Goal: Task Accomplishment & Management: Manage account settings

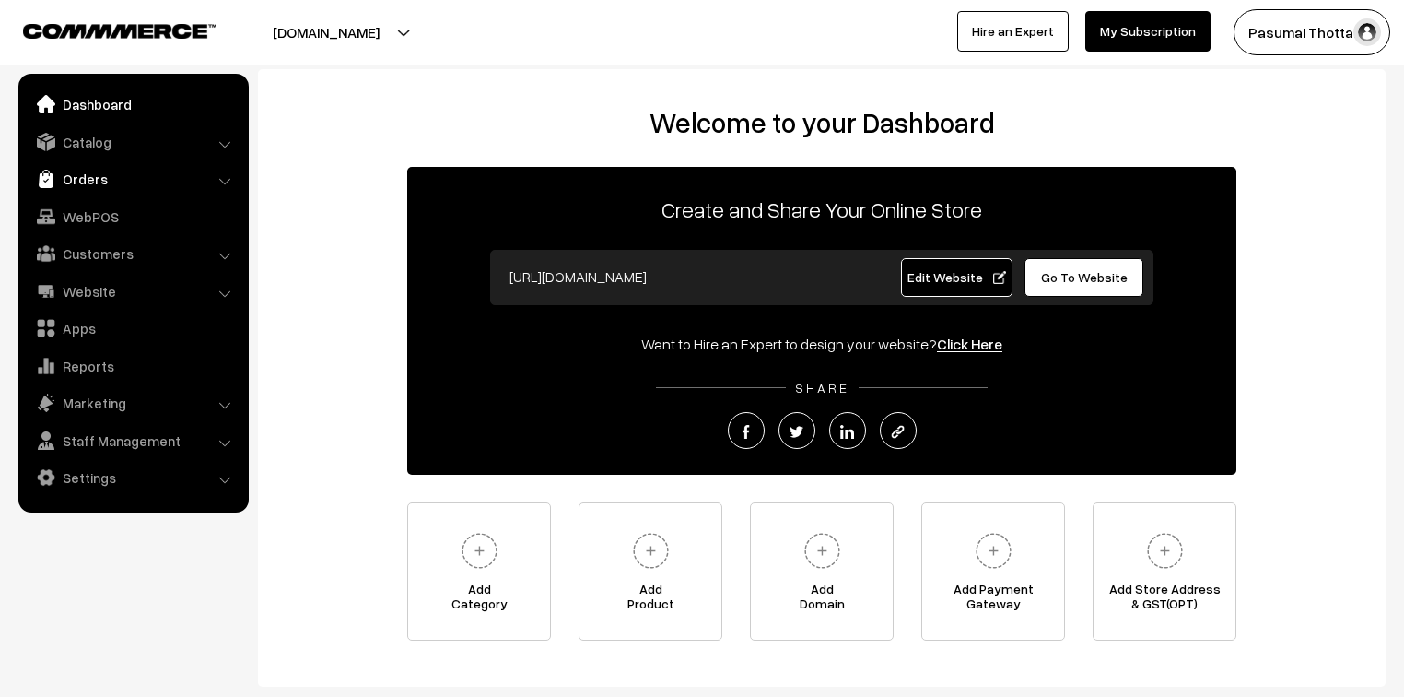
click at [74, 176] on link "Orders" at bounding box center [132, 178] width 219 height 33
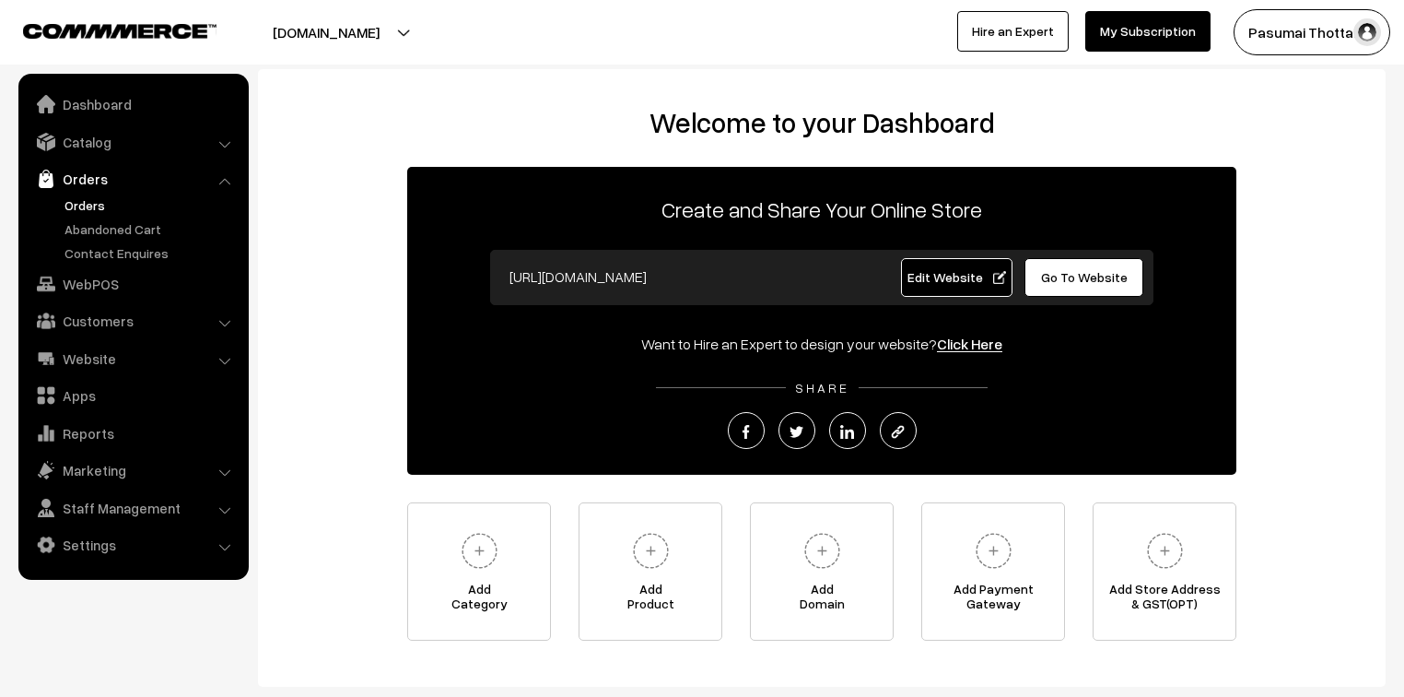
click at [76, 200] on link "Orders" at bounding box center [151, 204] width 182 height 19
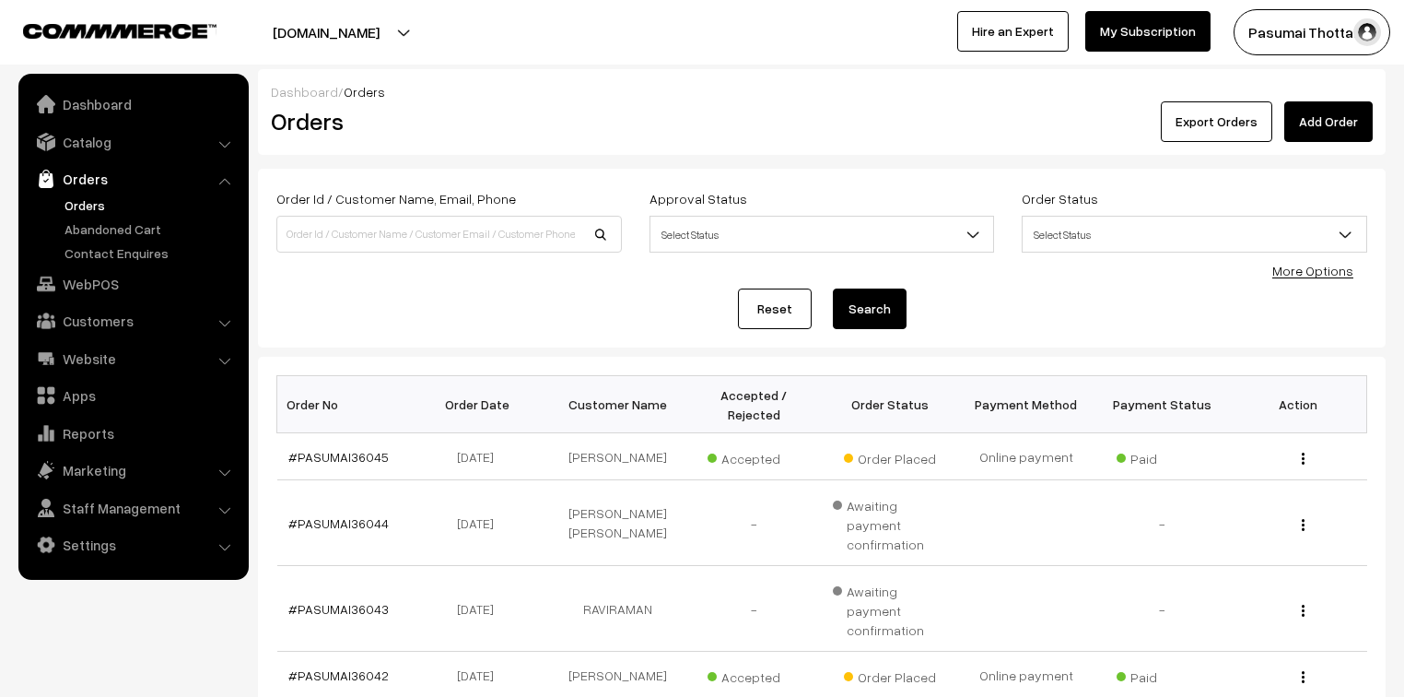
click at [1293, 269] on link "More Options" at bounding box center [1313, 271] width 81 height 16
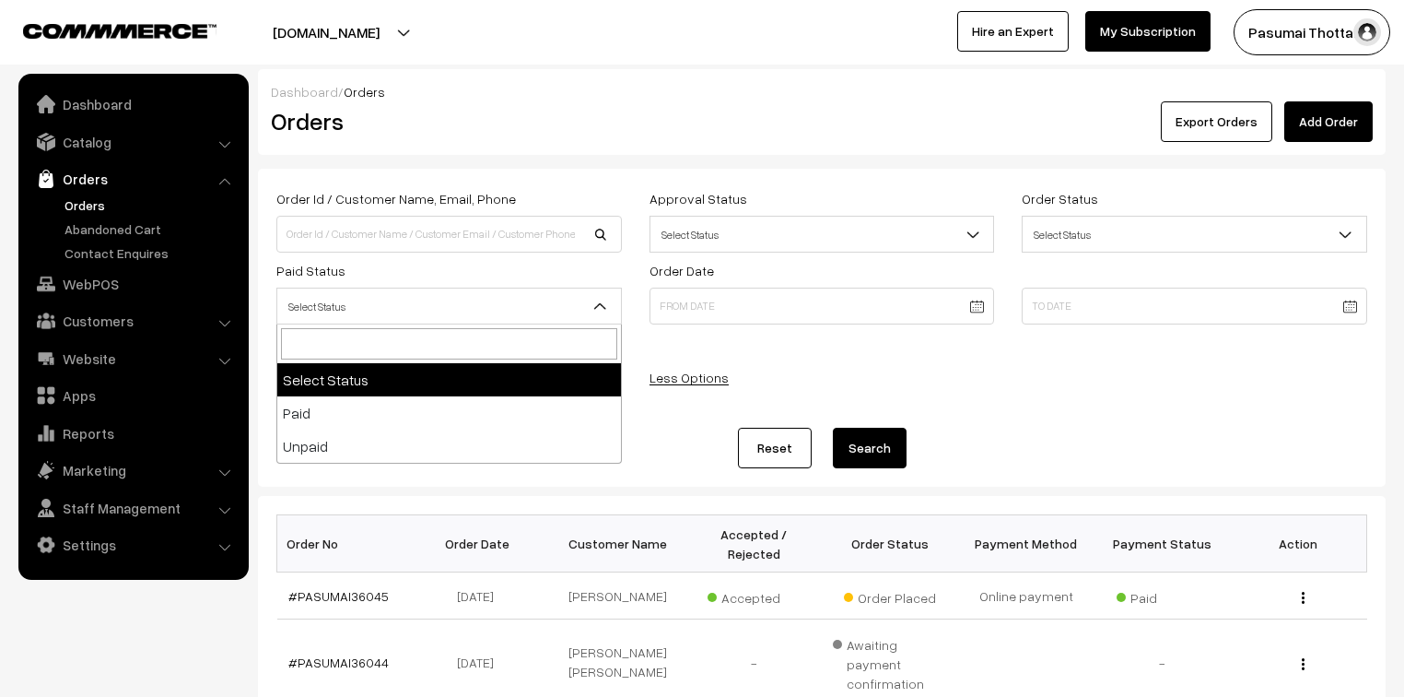
click at [373, 315] on span "Select Status" at bounding box center [449, 306] width 344 height 32
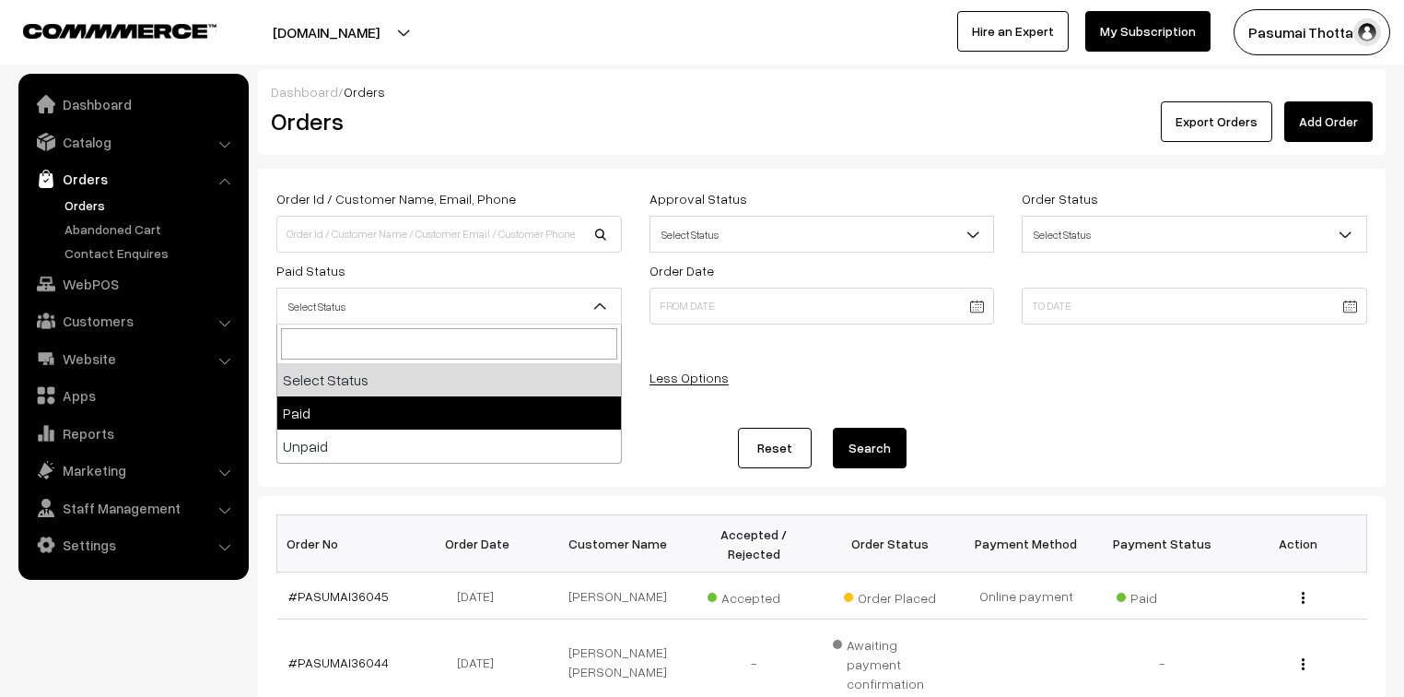
select select "1"
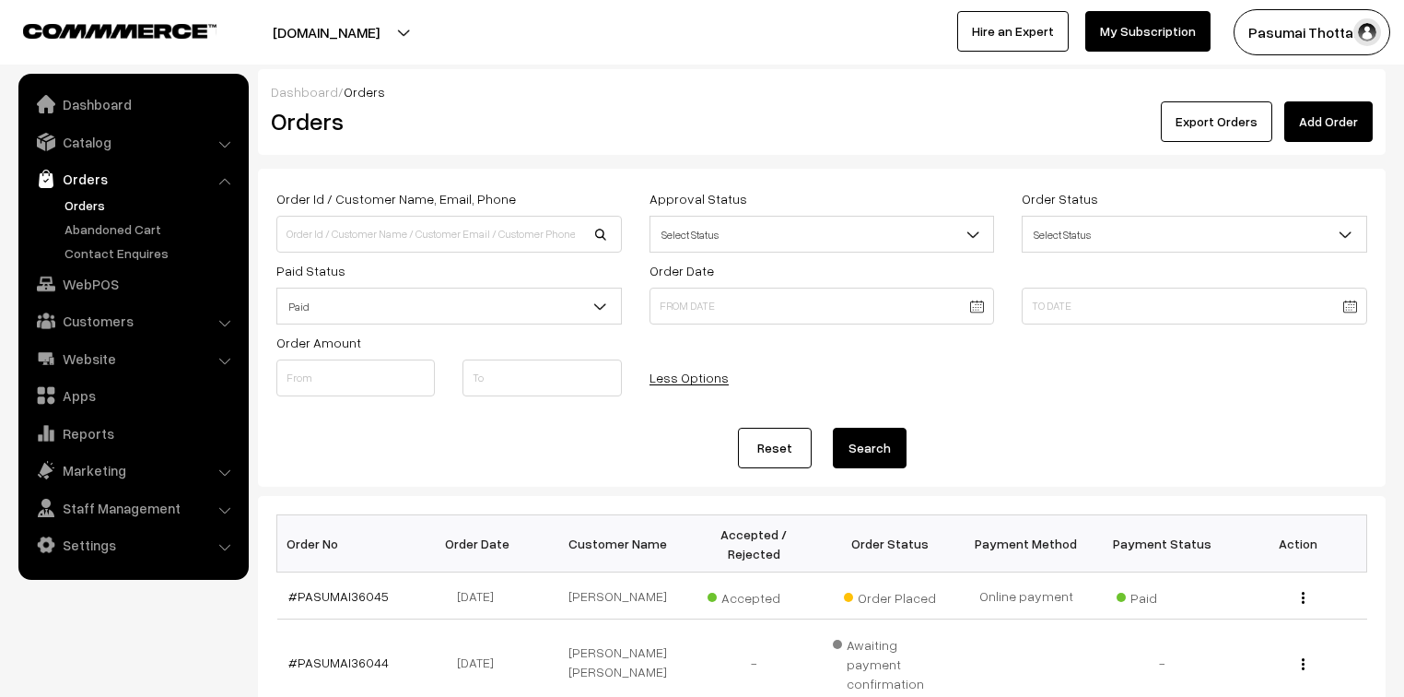
click at [877, 453] on button "Search" at bounding box center [870, 448] width 74 height 41
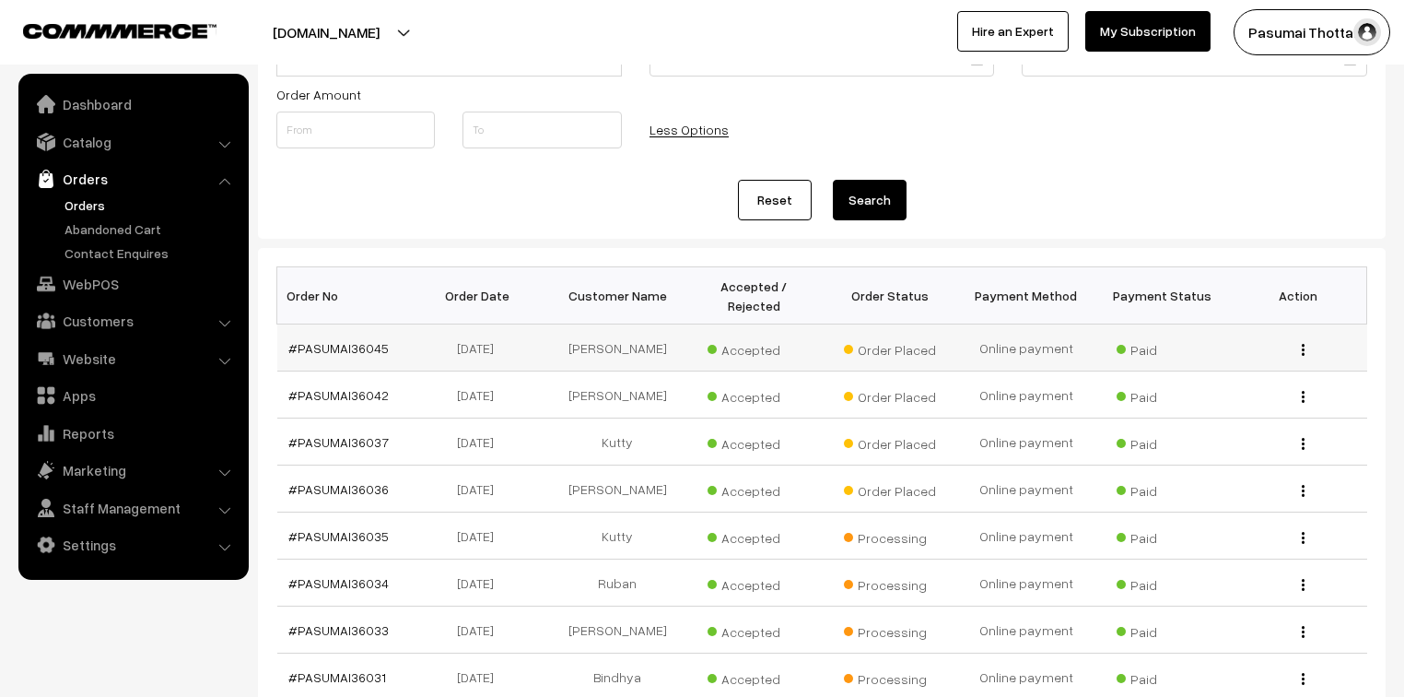
scroll to position [369, 0]
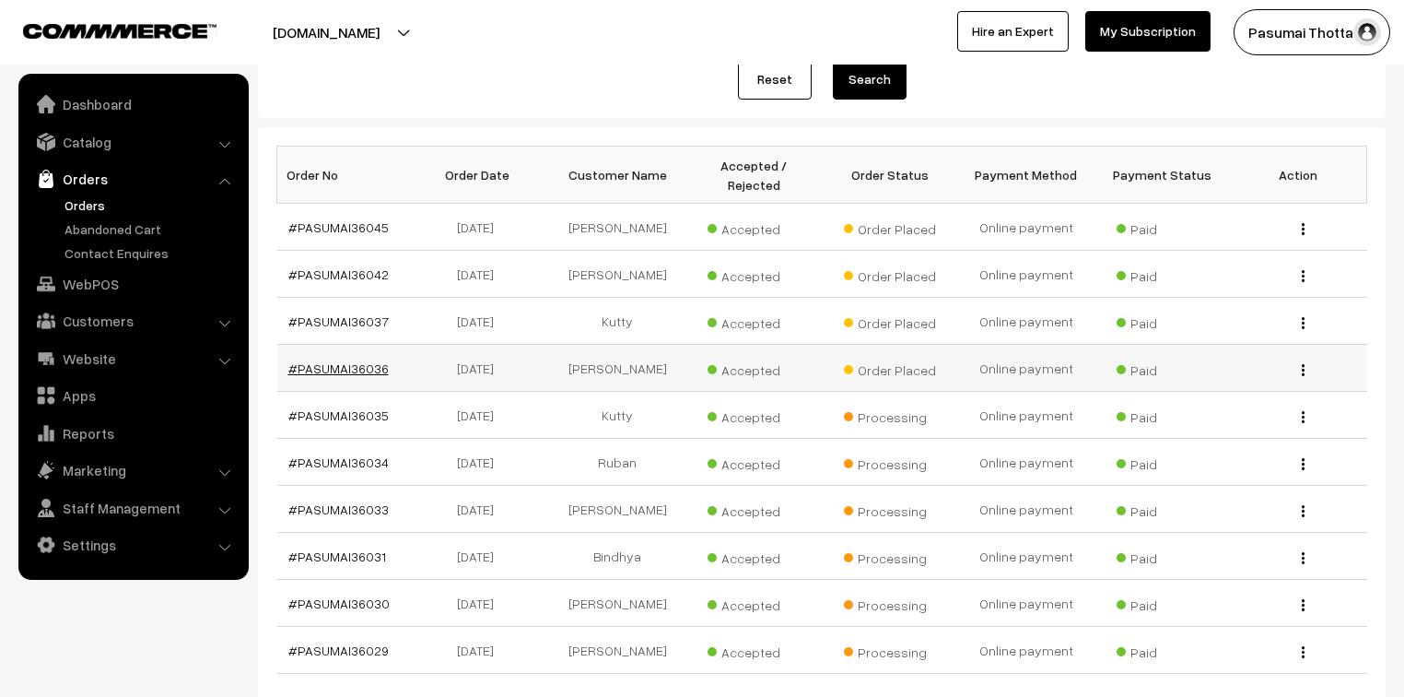
drag, startPoint x: 381, startPoint y: 354, endPoint x: 365, endPoint y: 353, distance: 16.6
drag, startPoint x: 367, startPoint y: 244, endPoint x: 347, endPoint y: 256, distance: 22.8
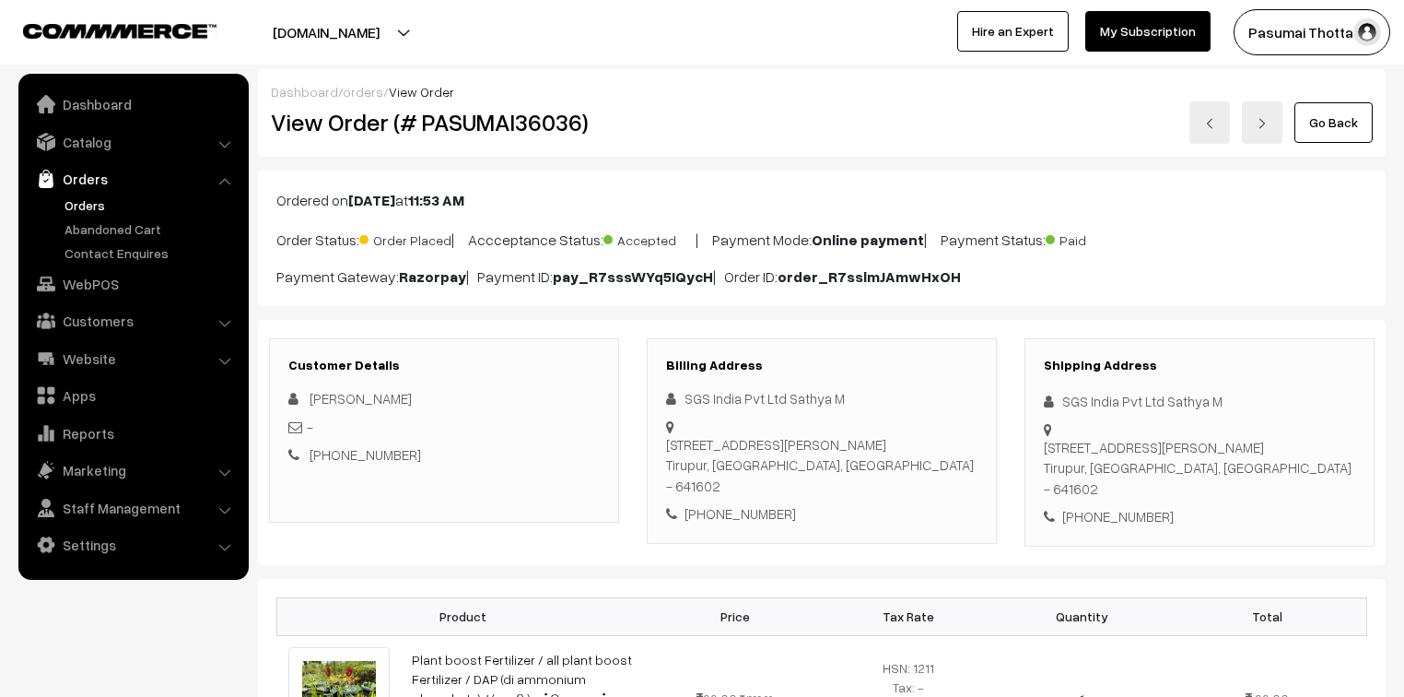
scroll to position [147, 0]
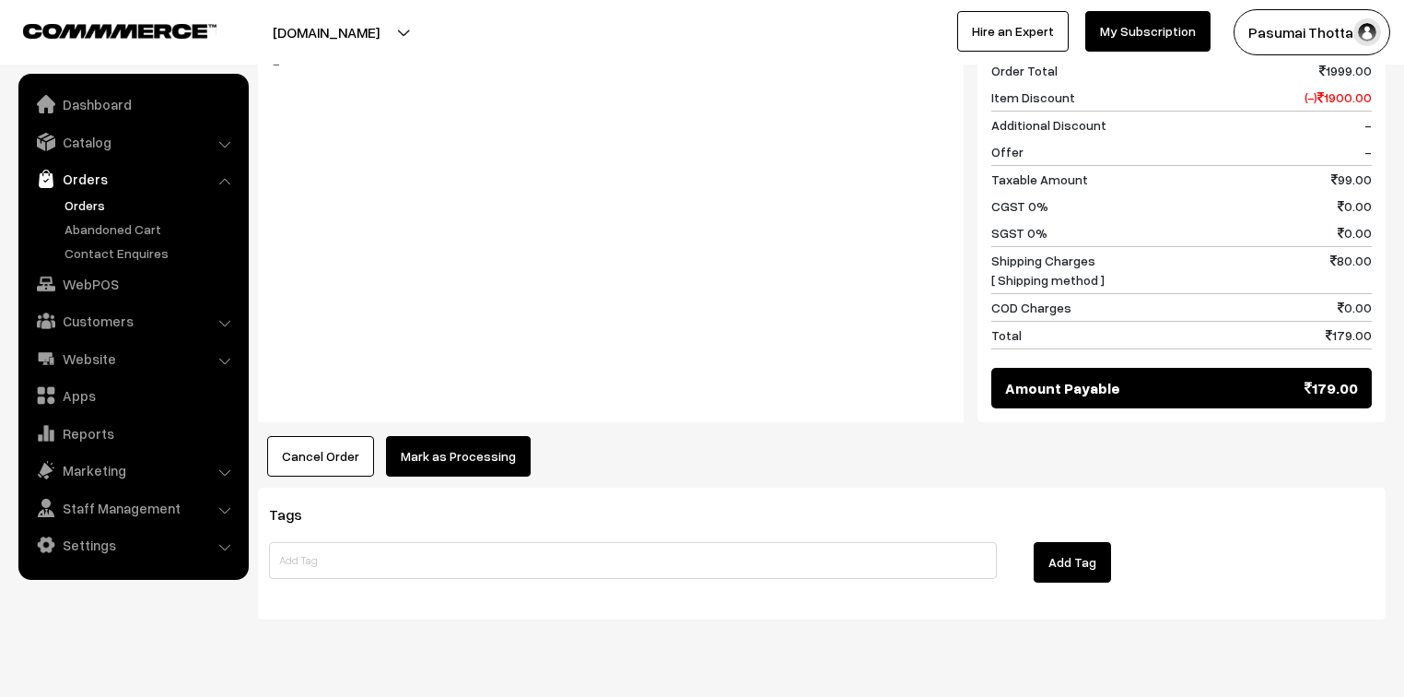
click at [453, 436] on button "Mark as Processing" at bounding box center [458, 456] width 145 height 41
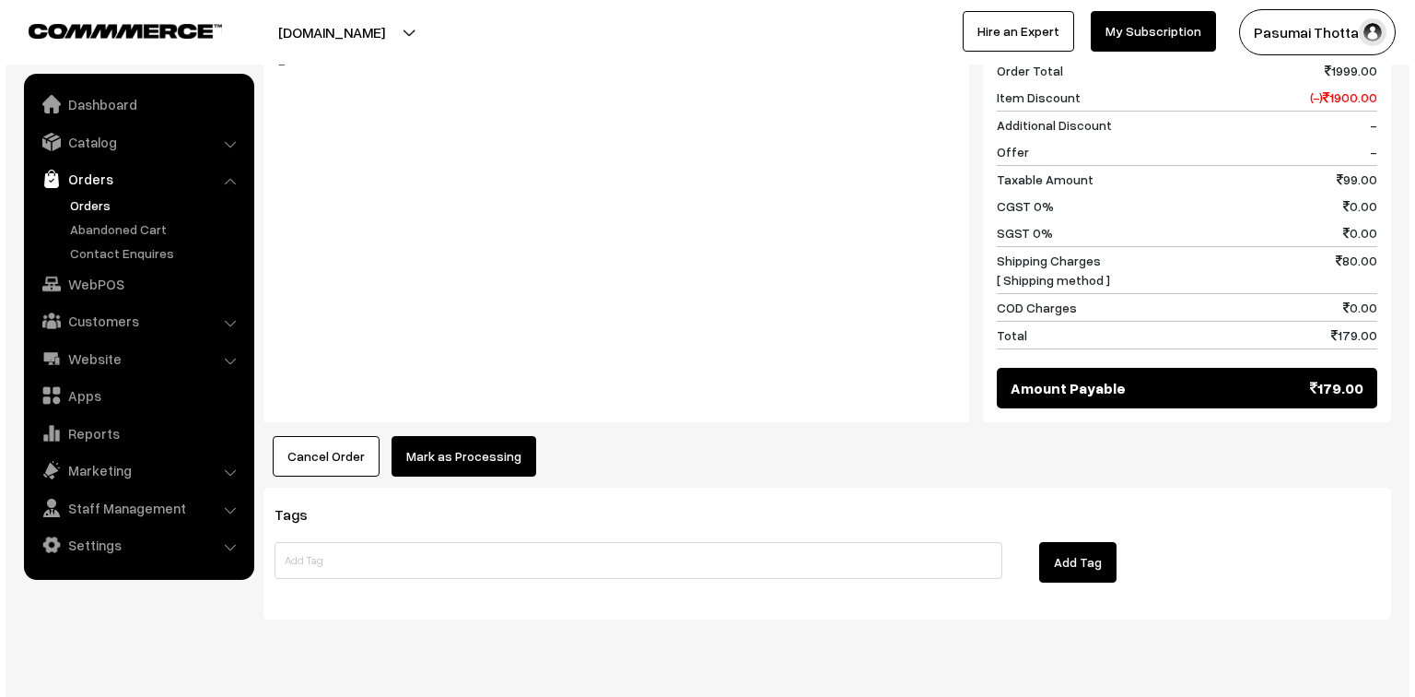
scroll to position [812, 0]
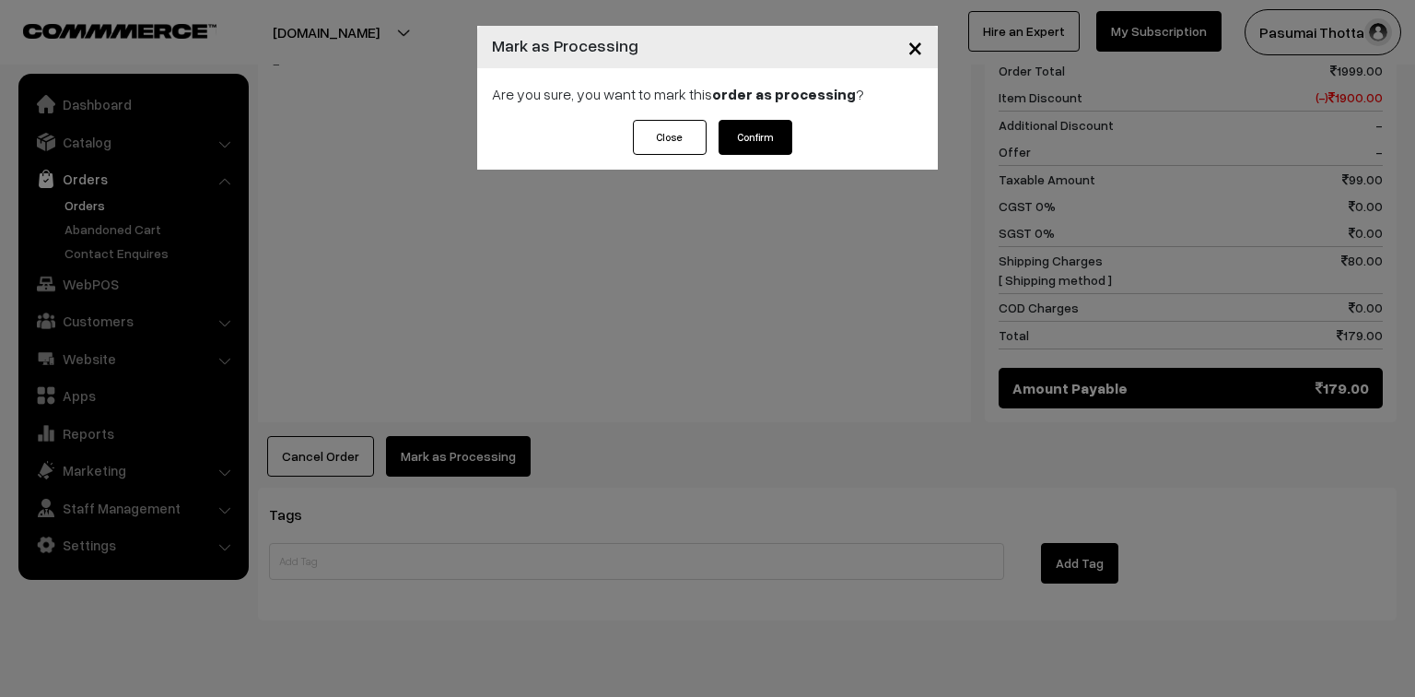
click at [756, 136] on button "Confirm" at bounding box center [756, 137] width 74 height 35
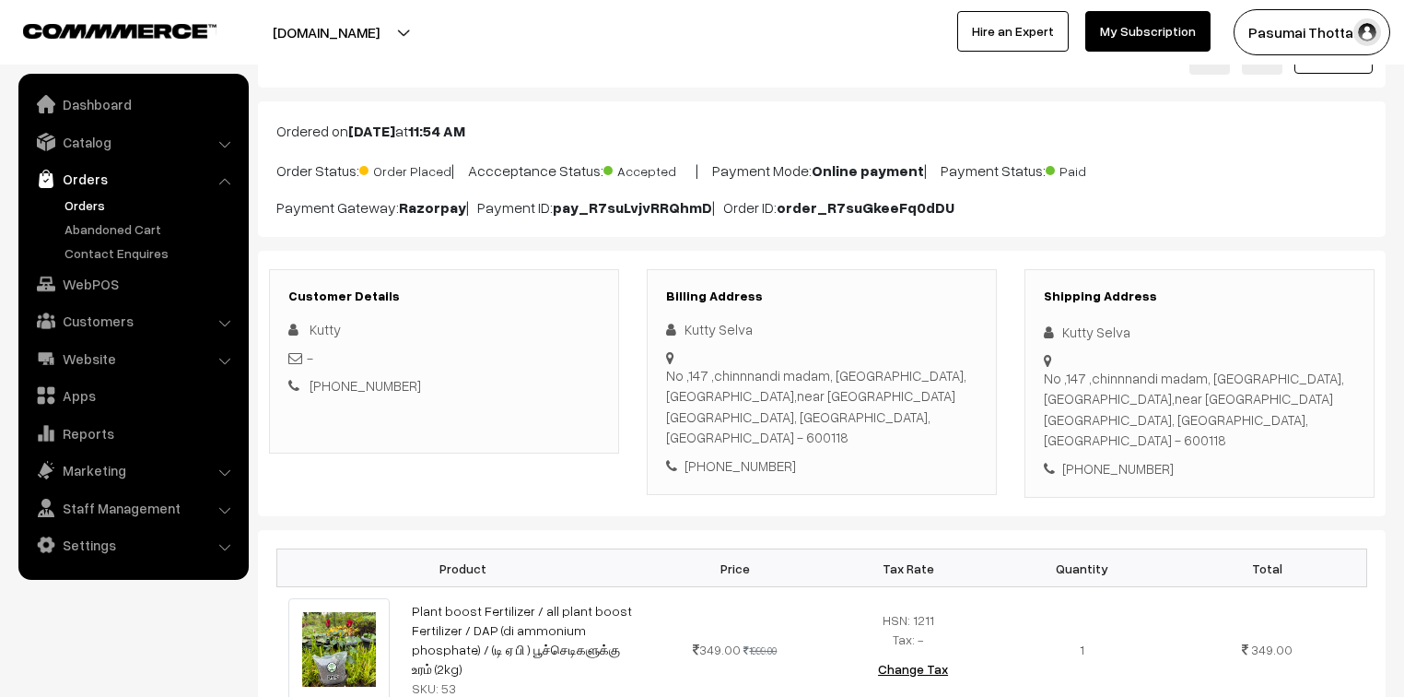
scroll to position [221, 0]
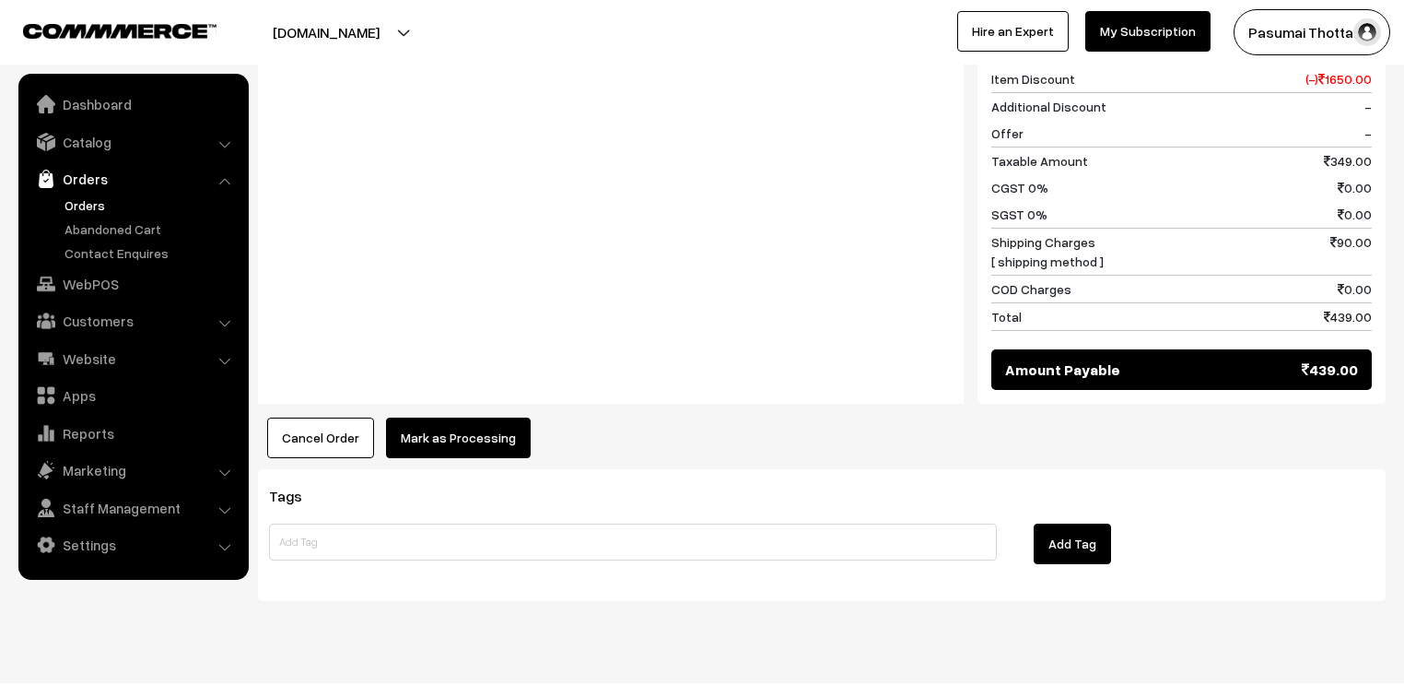
click at [422, 417] on button "Mark as Processing" at bounding box center [458, 437] width 145 height 41
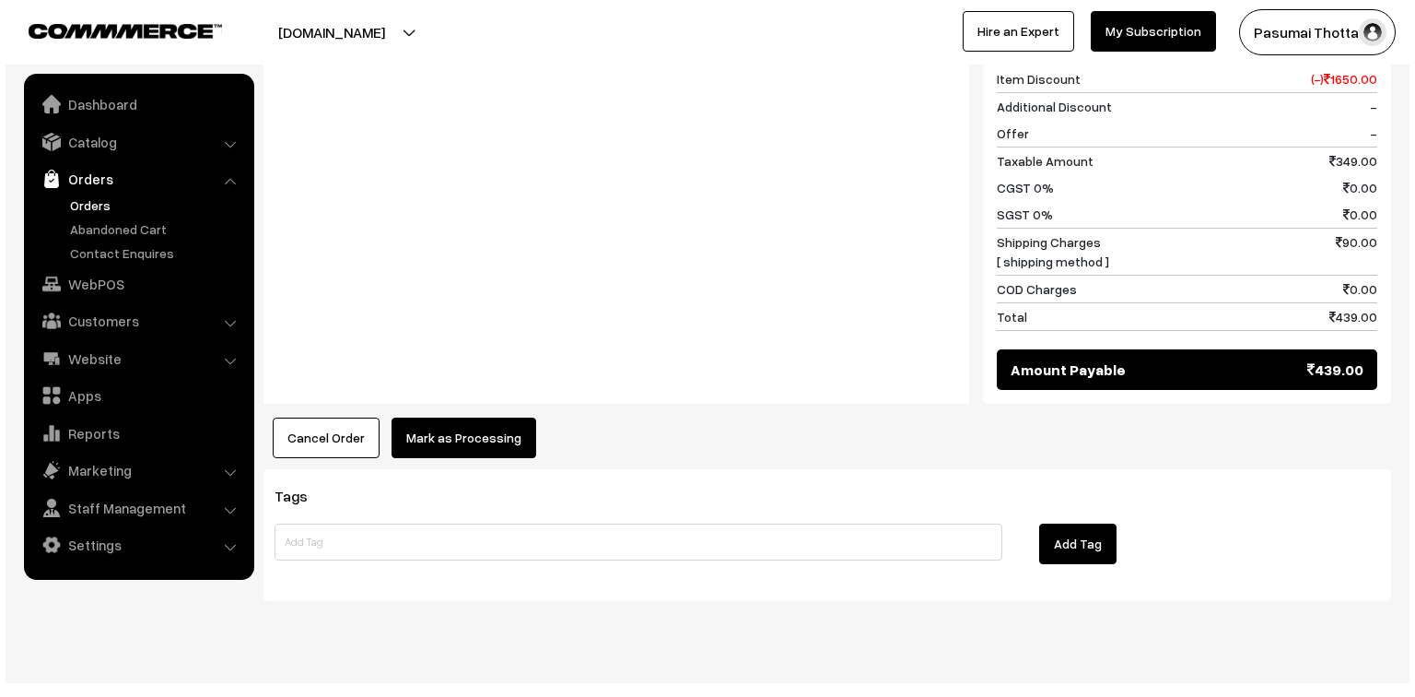
scroll to position [851, 0]
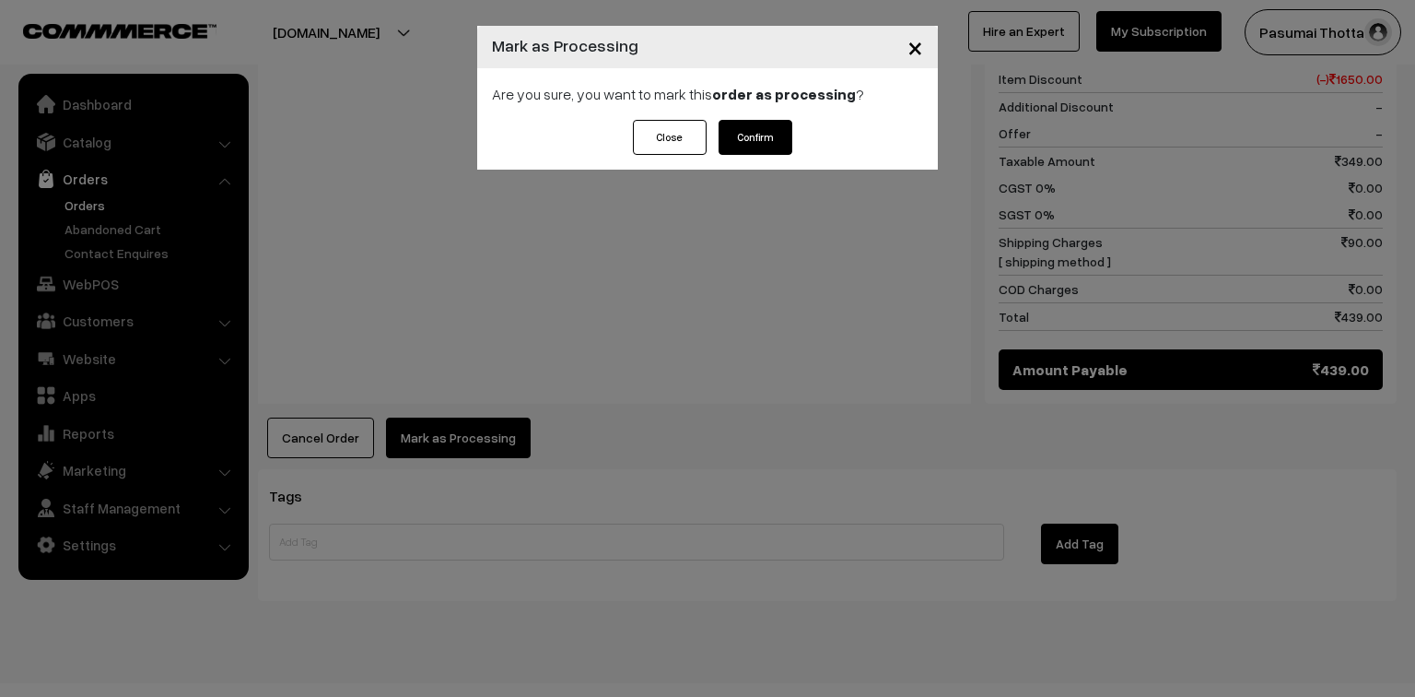
click at [773, 140] on button "Confirm" at bounding box center [756, 137] width 74 height 35
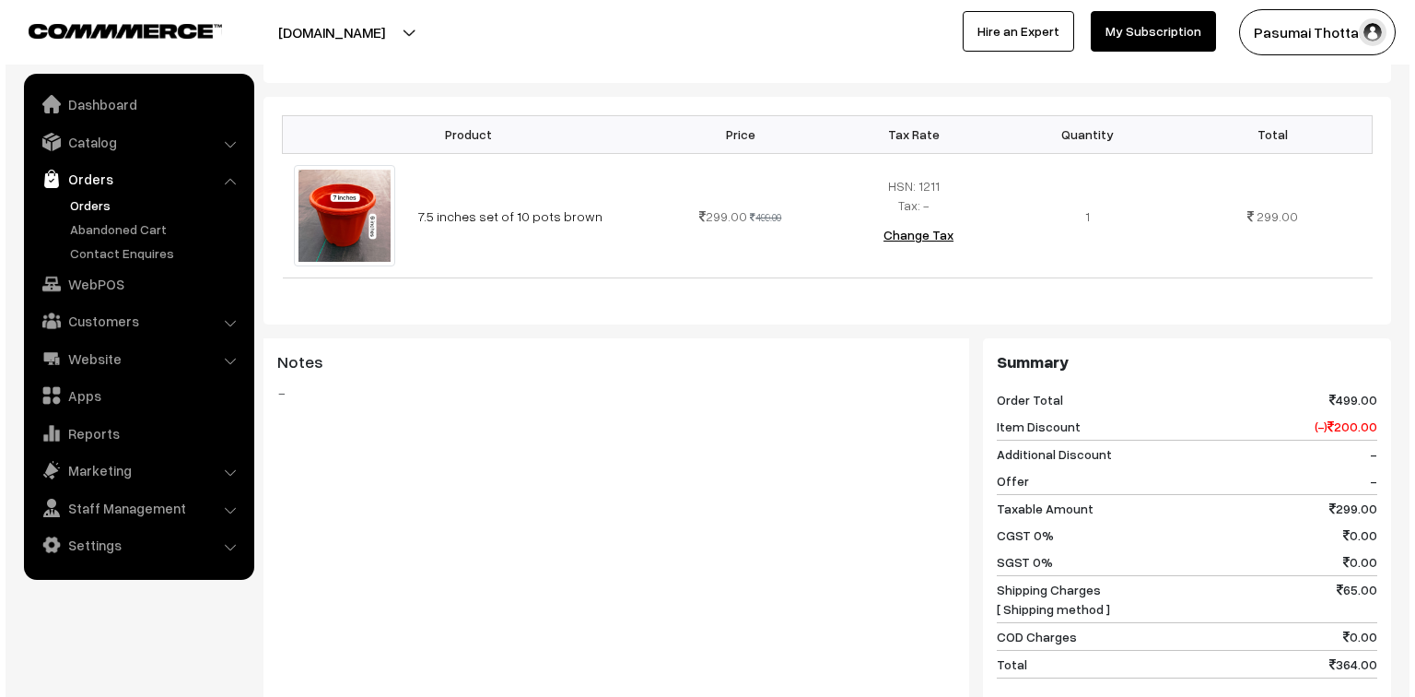
scroll to position [737, 0]
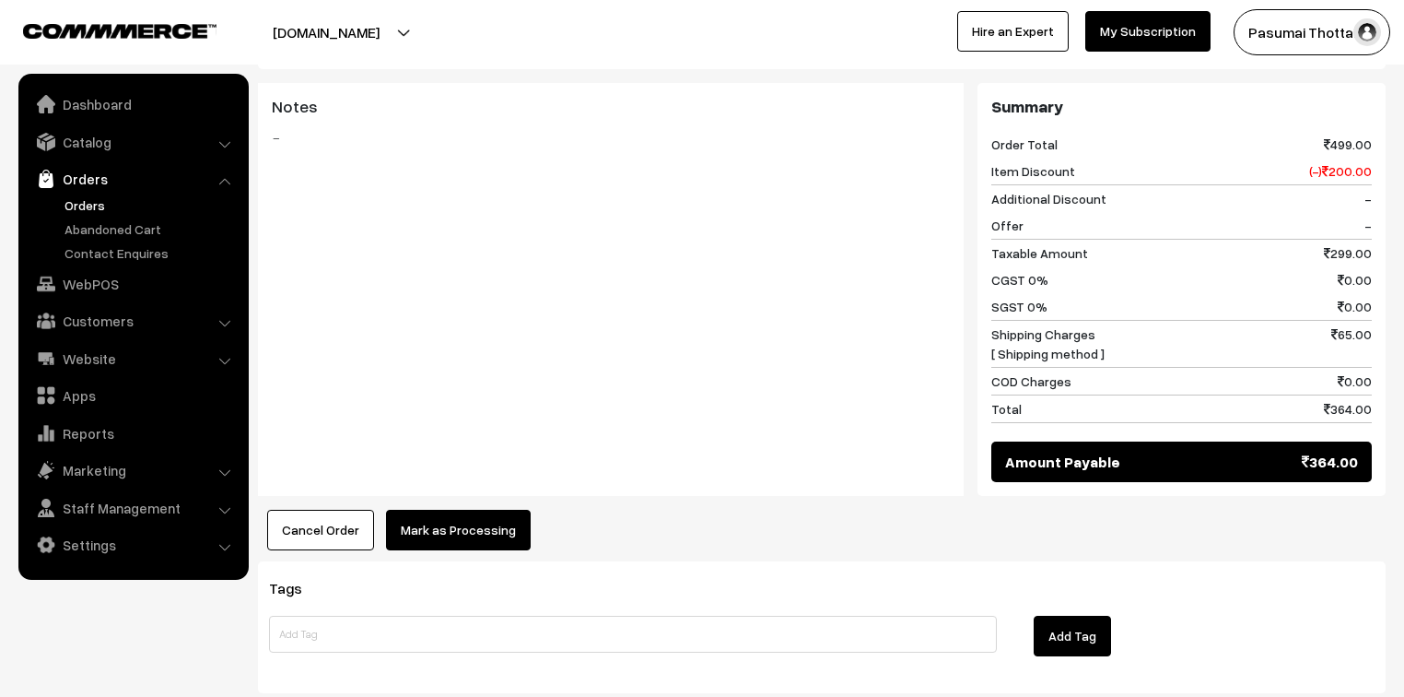
click at [509, 510] on button "Mark as Processing" at bounding box center [458, 530] width 145 height 41
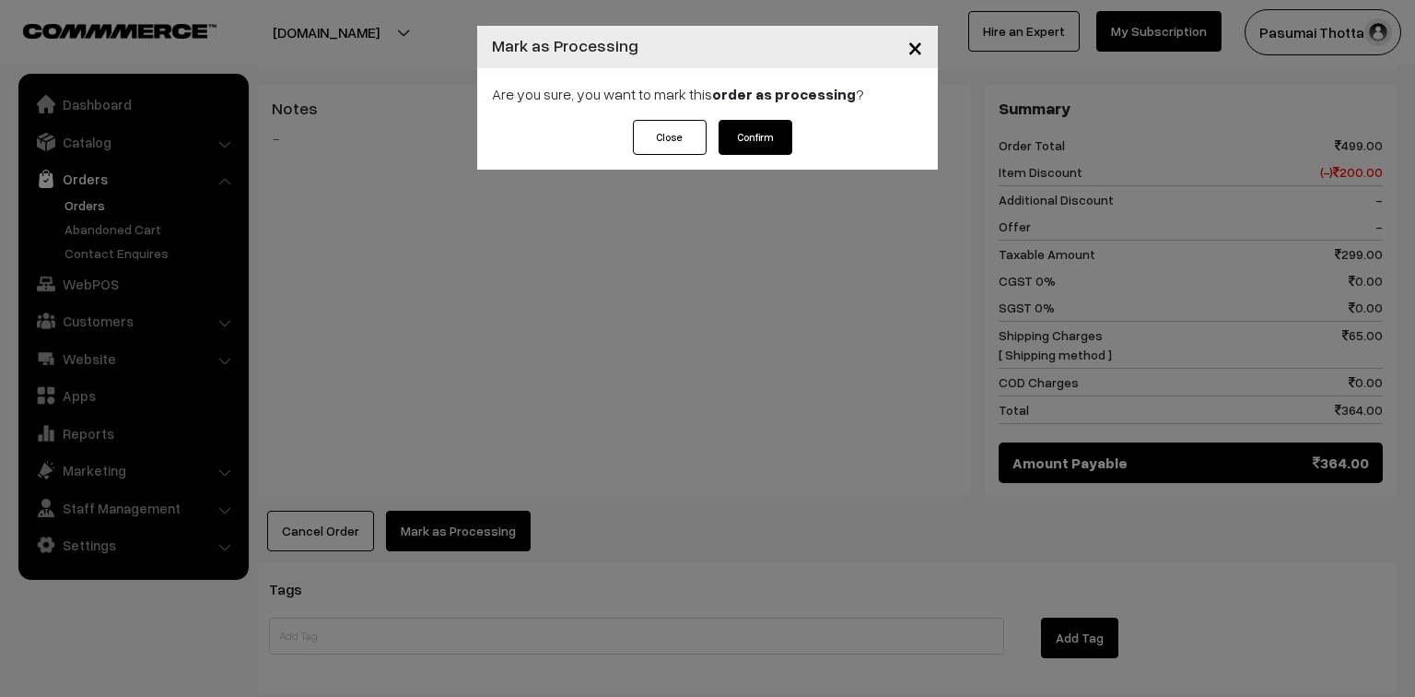
click at [780, 126] on button "Confirm" at bounding box center [756, 137] width 74 height 35
